Goal: Task Accomplishment & Management: Use online tool/utility

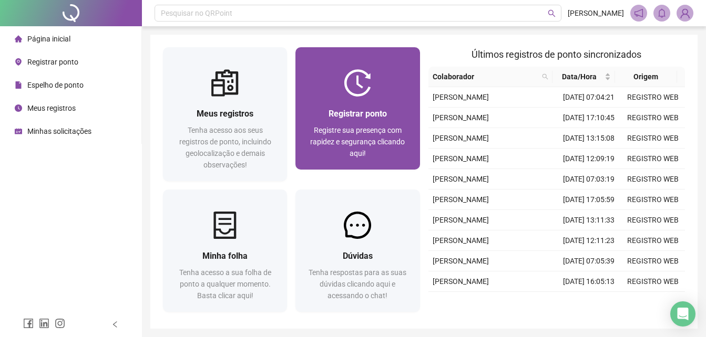
click at [359, 109] on span "Registrar ponto" at bounding box center [357, 114] width 58 height 10
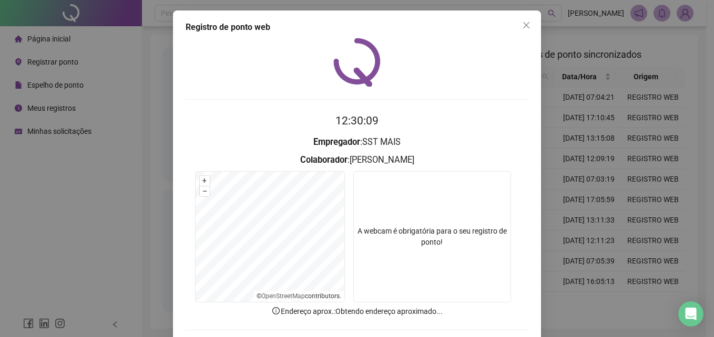
scroll to position [50, 0]
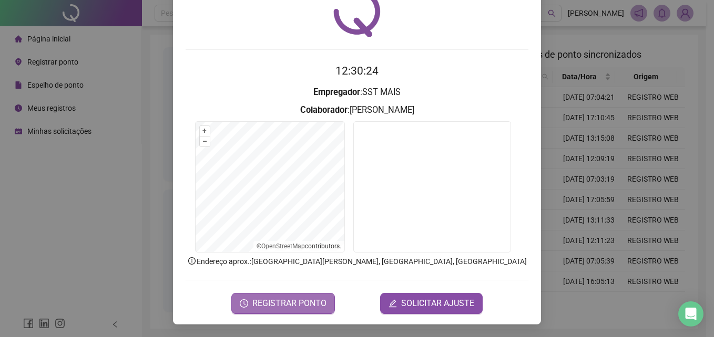
click at [293, 305] on span "REGISTRAR PONTO" at bounding box center [289, 303] width 74 height 13
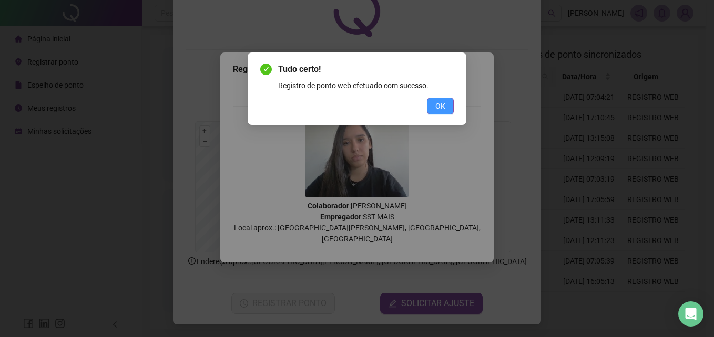
click at [450, 104] on button "OK" at bounding box center [440, 106] width 27 height 17
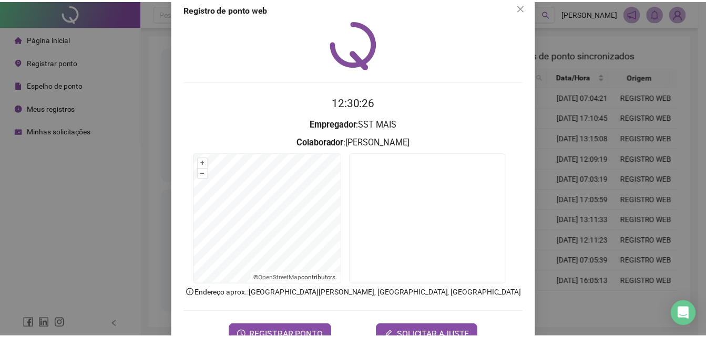
scroll to position [0, 0]
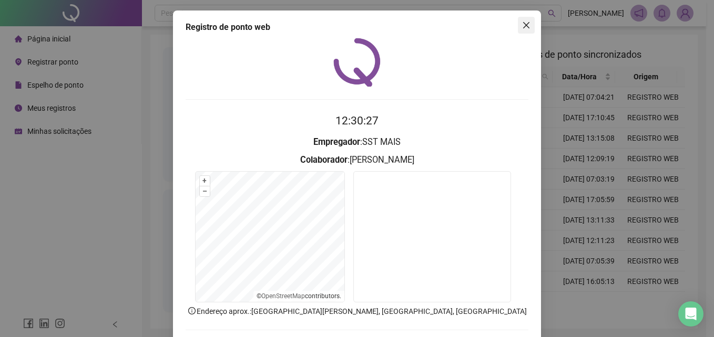
click at [518, 26] on span "Close" at bounding box center [526, 25] width 17 height 8
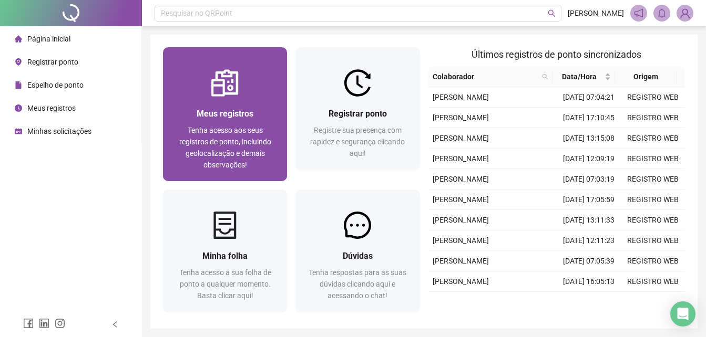
click at [223, 121] on div "Meus registros Tenha acesso aos seus registros de ponto, incluindo geolocalizaç…" at bounding box center [225, 139] width 99 height 64
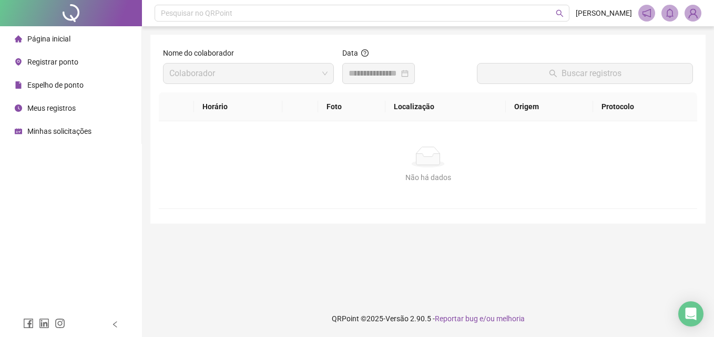
click at [77, 37] on li "Página inicial" at bounding box center [70, 38] width 137 height 21
